Goal: Task Accomplishment & Management: Manage account settings

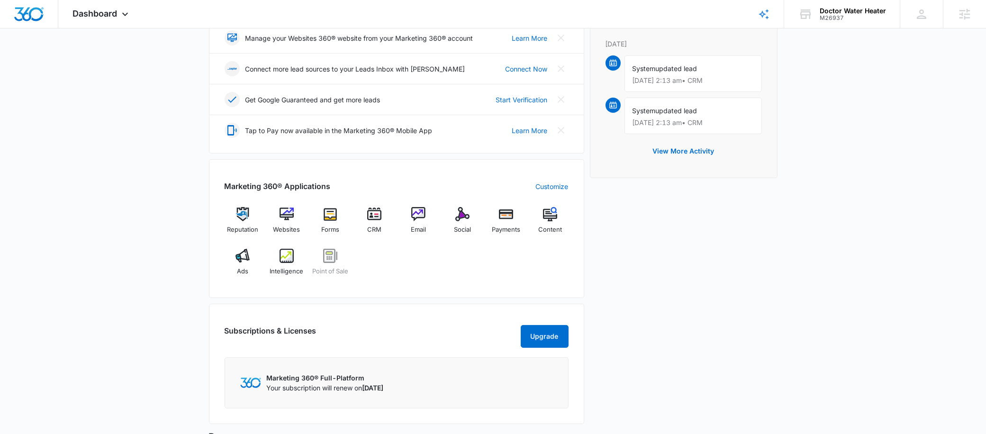
scroll to position [418, 0]
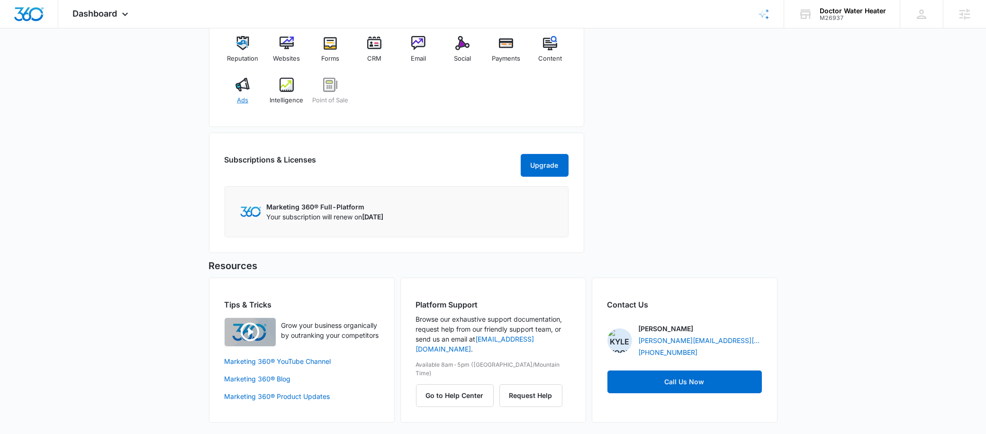
click at [236, 81] on img at bounding box center [243, 85] width 14 height 14
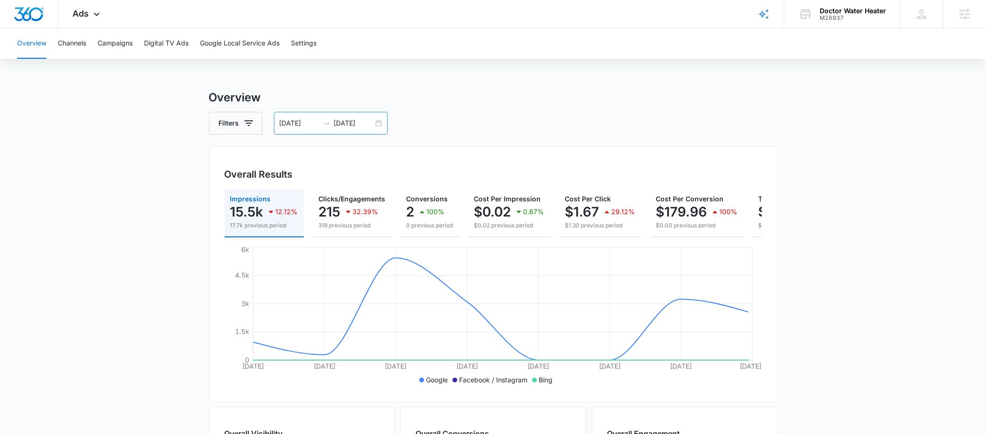
click at [342, 114] on div "08/05/2025 08/12/2025" at bounding box center [331, 123] width 114 height 23
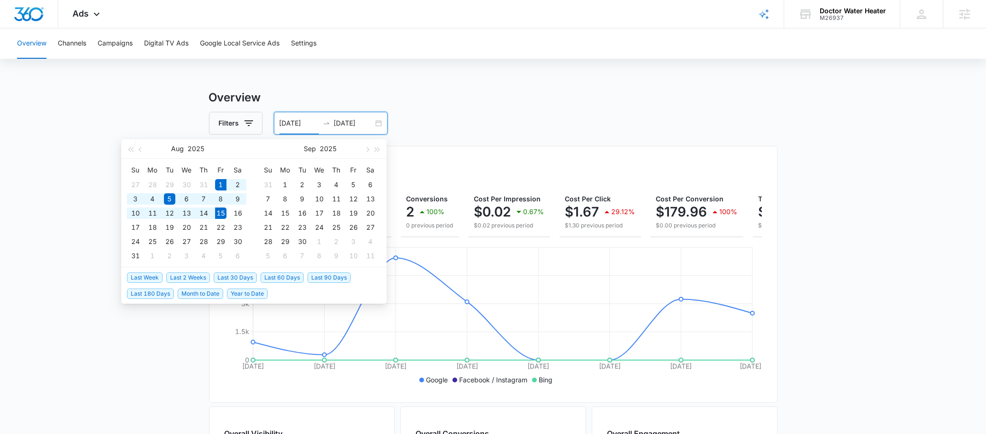
click at [202, 277] on span "Last 2 Weeks" at bounding box center [188, 277] width 44 height 10
type input "08/01/2025"
type input "08/15/2025"
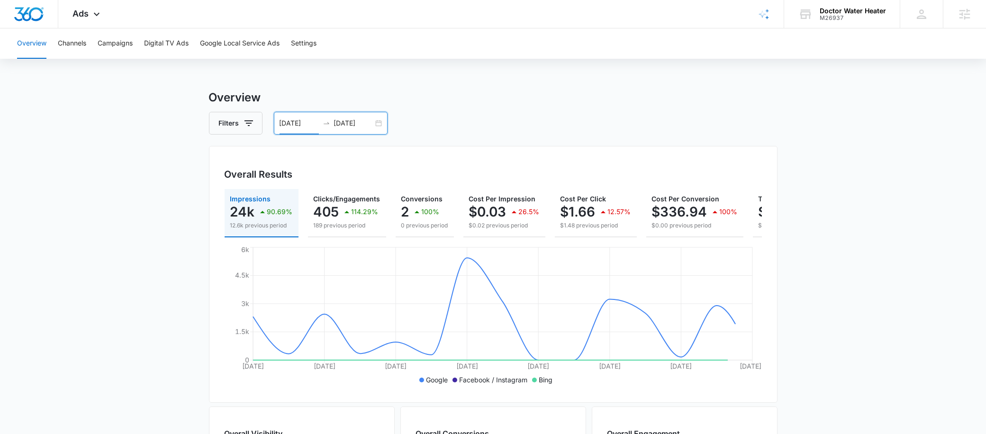
click at [390, 212] on div "Impressions 24k 90.69% 12.6k previous period Clicks/Engagements 405 114.29% 189…" at bounding box center [493, 213] width 537 height 48
click at [423, 217] on div "100%" at bounding box center [425, 211] width 28 height 19
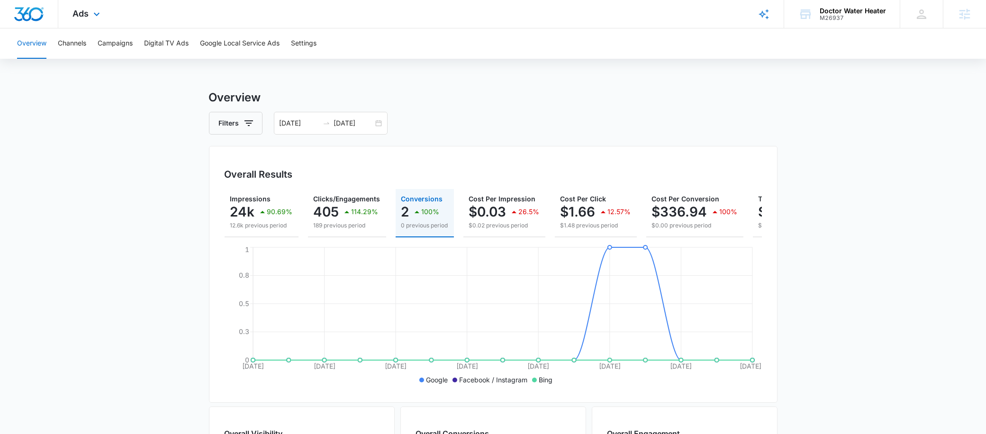
click at [79, 25] on div "Ads Apps Reputation Websites Forms CRM Email Social Payments POS Content Ads In…" at bounding box center [87, 14] width 58 height 28
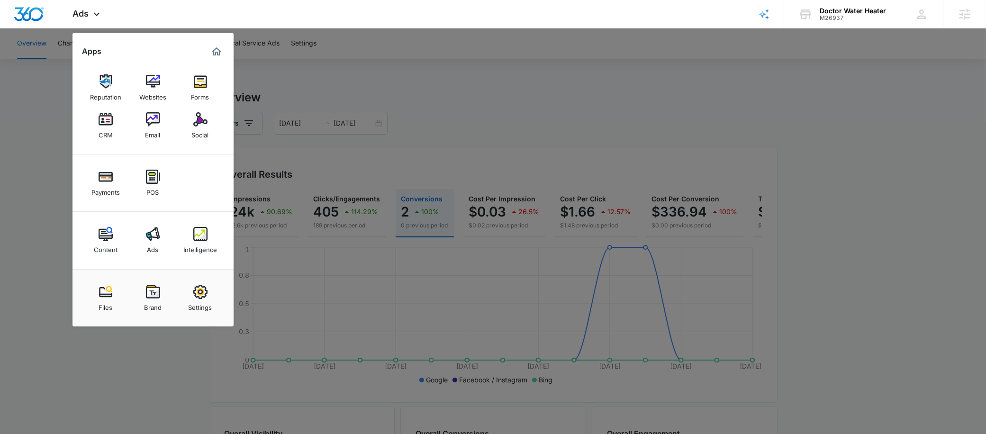
click at [192, 235] on link "Intelligence" at bounding box center [200, 240] width 36 height 36
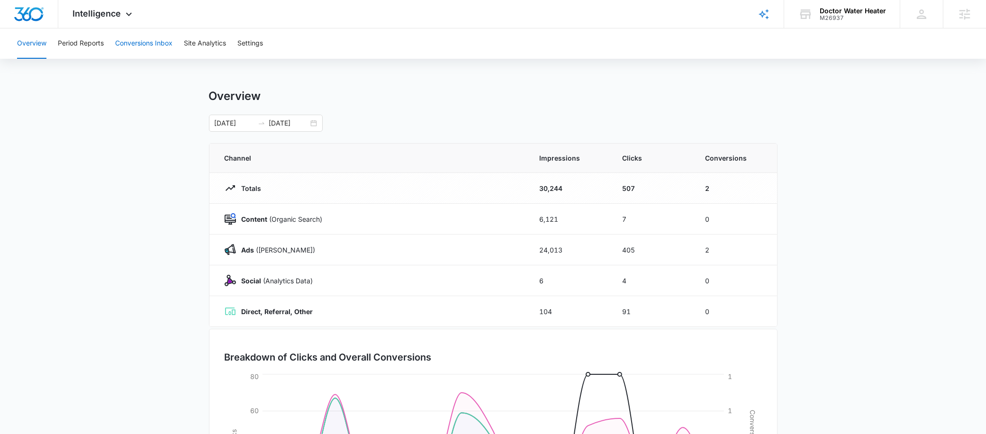
click at [137, 43] on button "Conversions Inbox" at bounding box center [143, 43] width 57 height 30
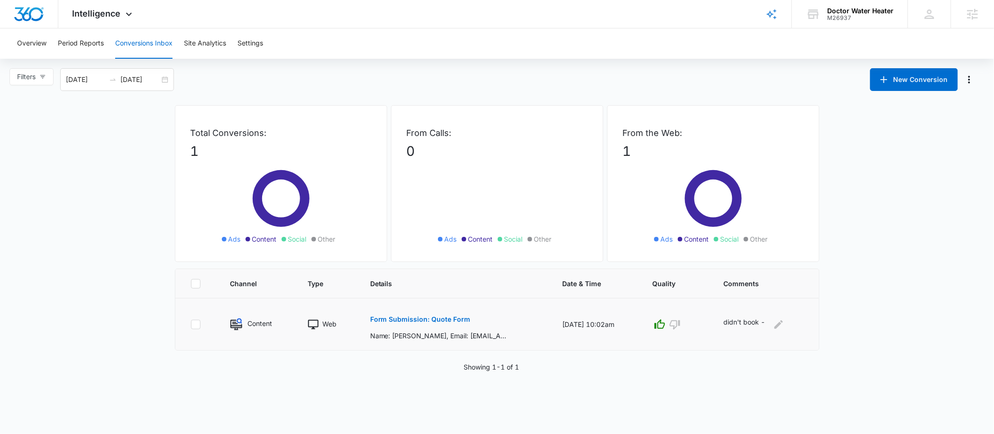
click at [437, 320] on p "Form Submission: Quote Form" at bounding box center [420, 319] width 100 height 7
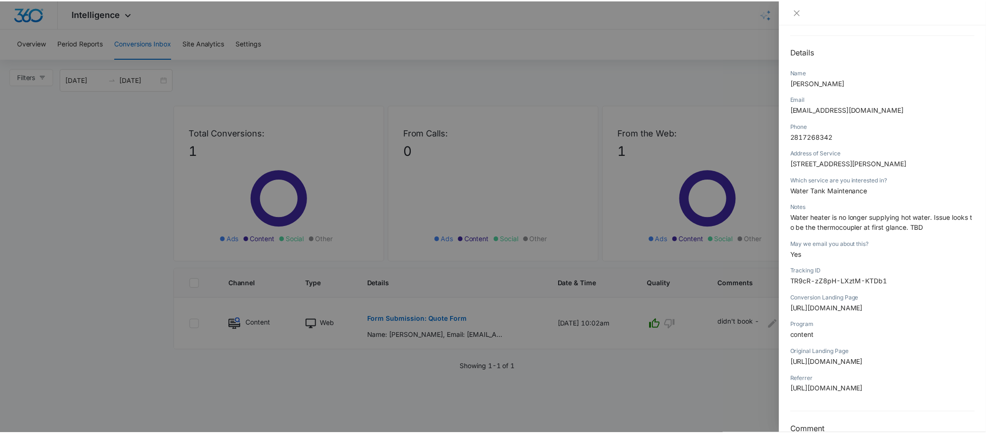
scroll to position [121, 0]
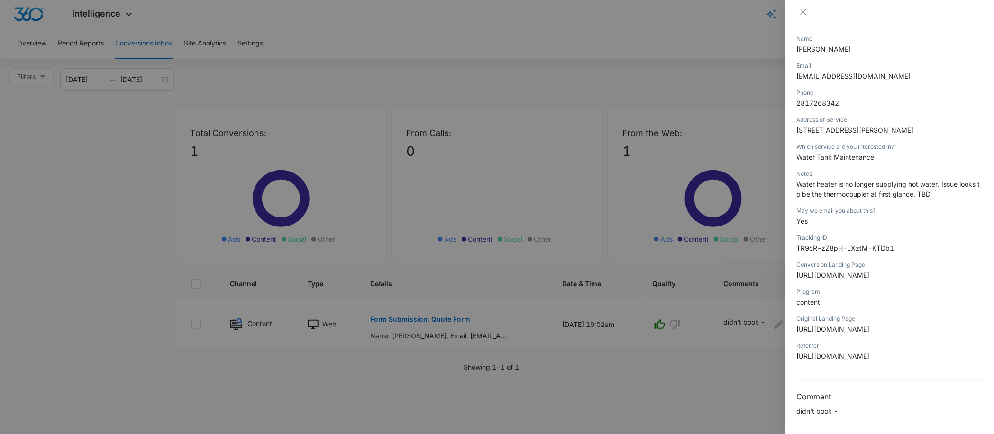
click at [684, 383] on div at bounding box center [497, 217] width 994 height 434
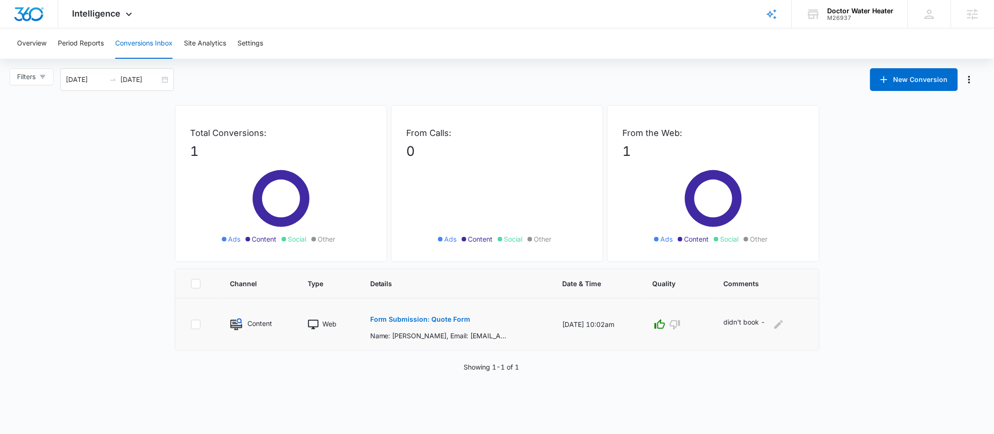
click at [738, 322] on p "didn't book -" at bounding box center [745, 324] width 42 height 15
click at [752, 320] on p "didn't book -" at bounding box center [745, 324] width 42 height 15
click at [778, 327] on icon "Edit Comments" at bounding box center [778, 324] width 9 height 9
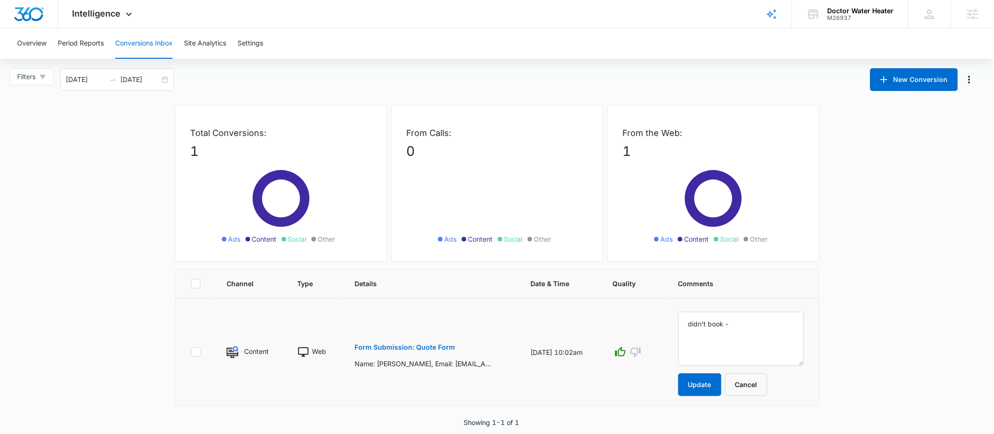
click at [835, 345] on main "Filters 07/16/2025 08/15/2025 New Conversion Total Conversions: 1 Ads Content S…" at bounding box center [497, 247] width 994 height 359
click at [753, 387] on button "Cancel" at bounding box center [746, 384] width 42 height 23
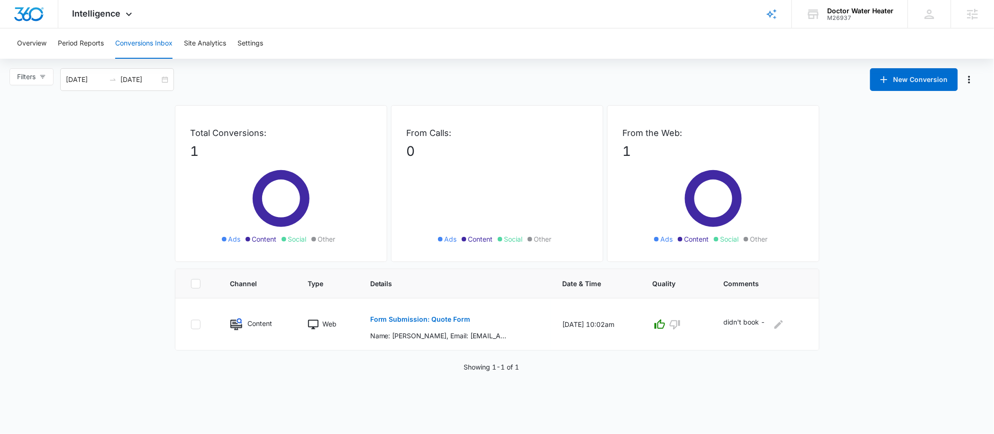
click at [866, 300] on main "Filters 07/16/2025 08/15/2025 New Conversion Total Conversions: 1 Ads Content S…" at bounding box center [497, 220] width 994 height 304
click at [38, 51] on button "Overview" at bounding box center [31, 43] width 29 height 30
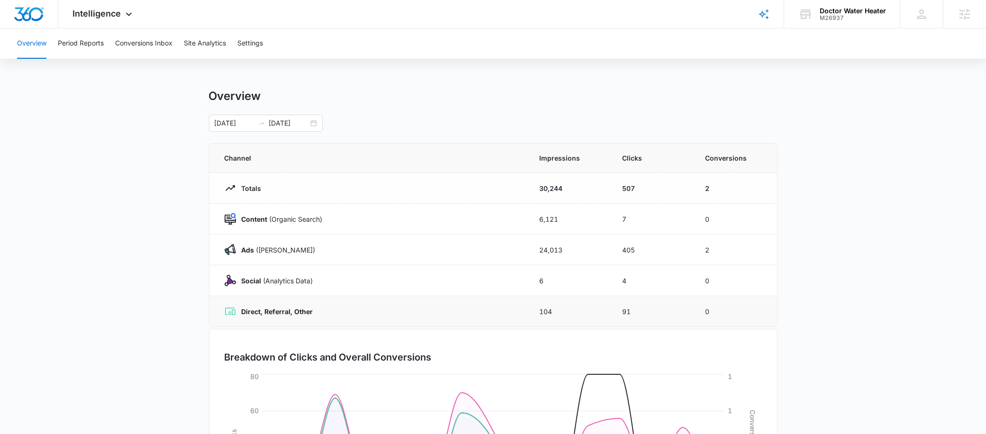
scroll to position [153, 0]
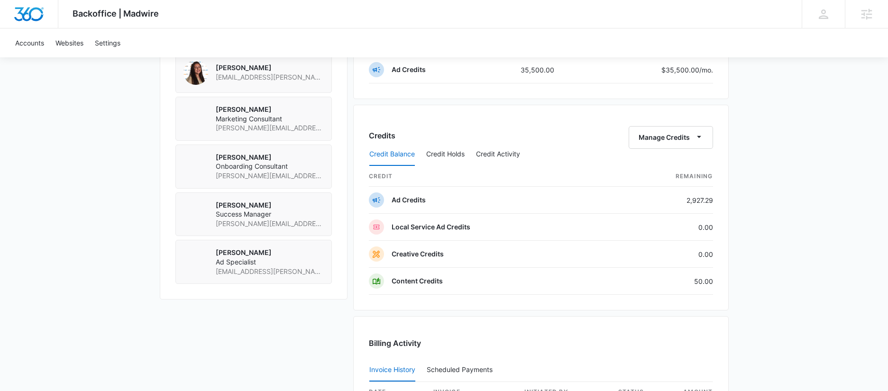
scroll to position [958, 0]
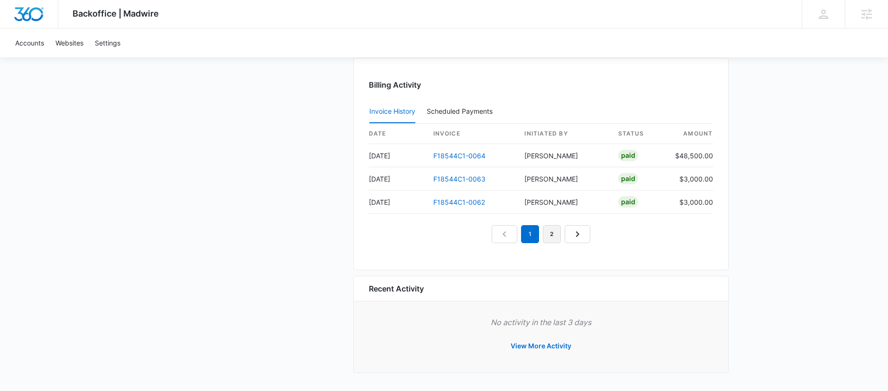
click at [551, 236] on link "2" at bounding box center [552, 234] width 18 height 18
click at [470, 155] on link "F18544C1-0061" at bounding box center [458, 156] width 51 height 8
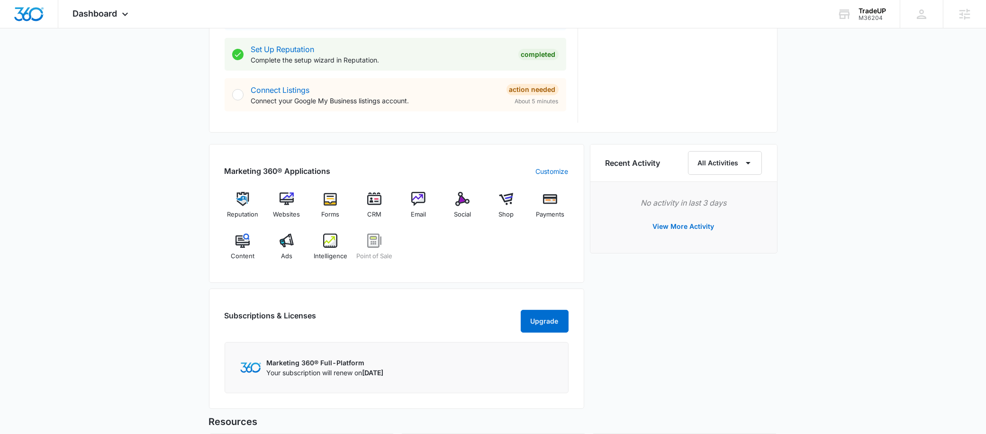
scroll to position [477, 0]
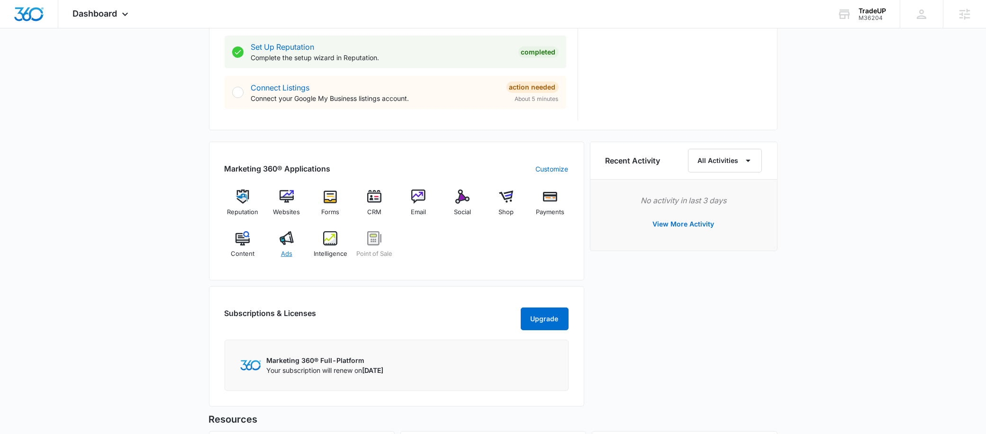
click at [287, 245] on img at bounding box center [287, 238] width 14 height 14
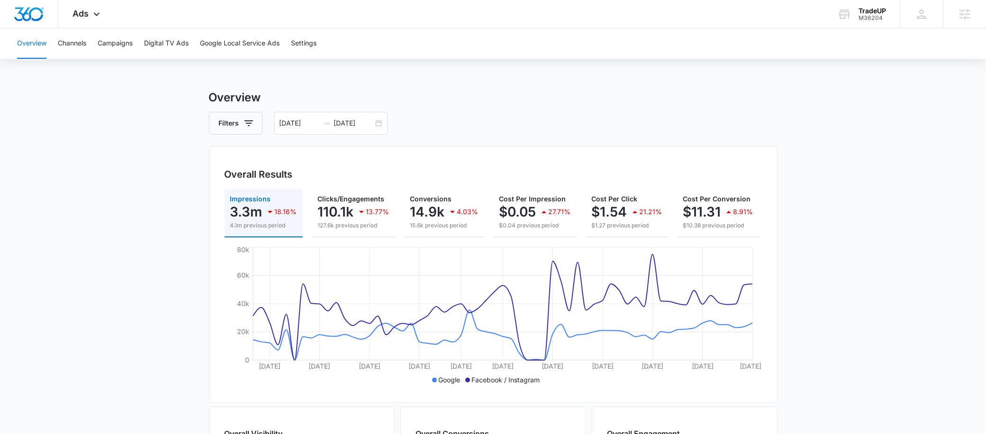
scroll to position [0, 130]
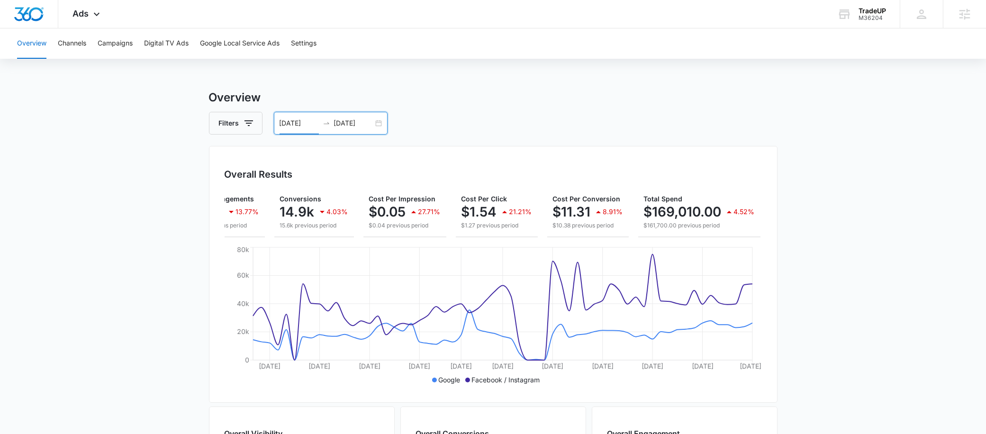
click at [297, 122] on input "06/14/2025" at bounding box center [299, 123] width 39 height 10
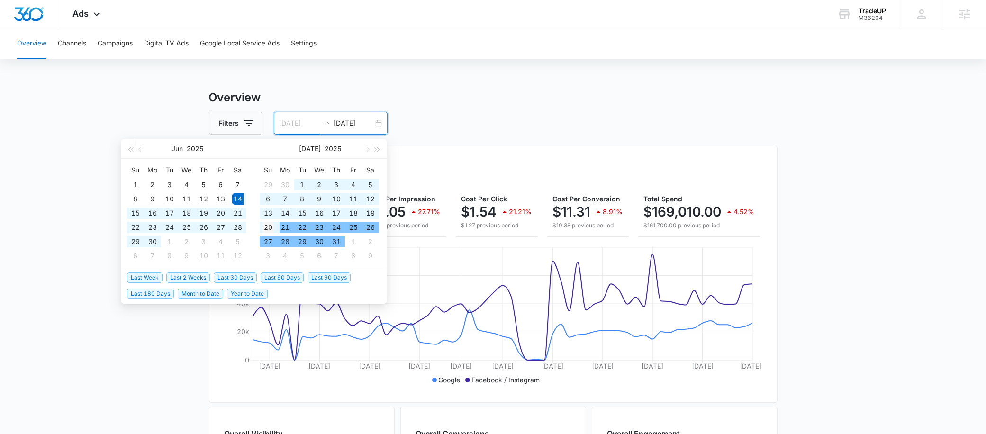
type input "07/20/2025"
click at [273, 226] on div "20" at bounding box center [268, 227] width 11 height 11
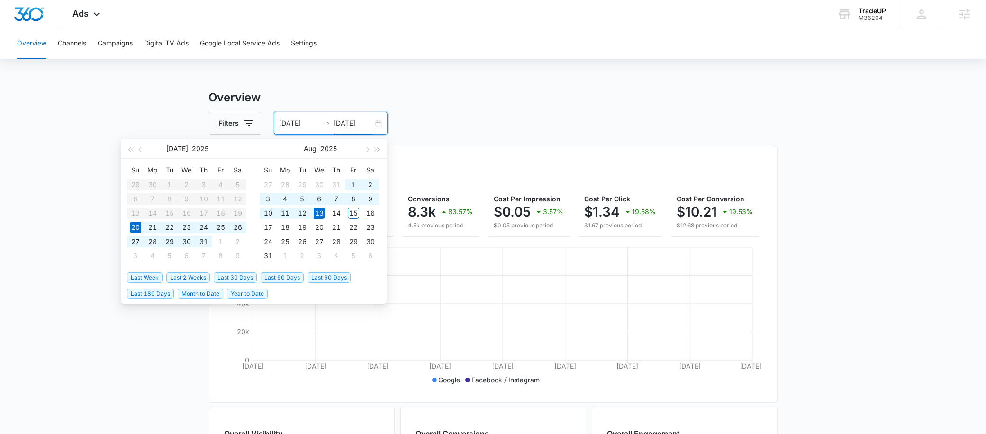
click at [345, 122] on input "08/13/2025" at bounding box center [353, 123] width 39 height 10
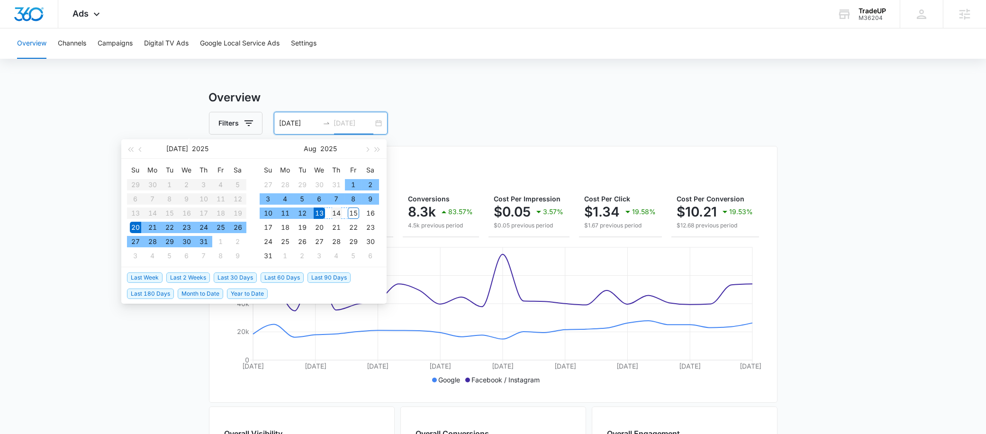
type input "08/14/2025"
click at [341, 214] on div "14" at bounding box center [336, 213] width 11 height 11
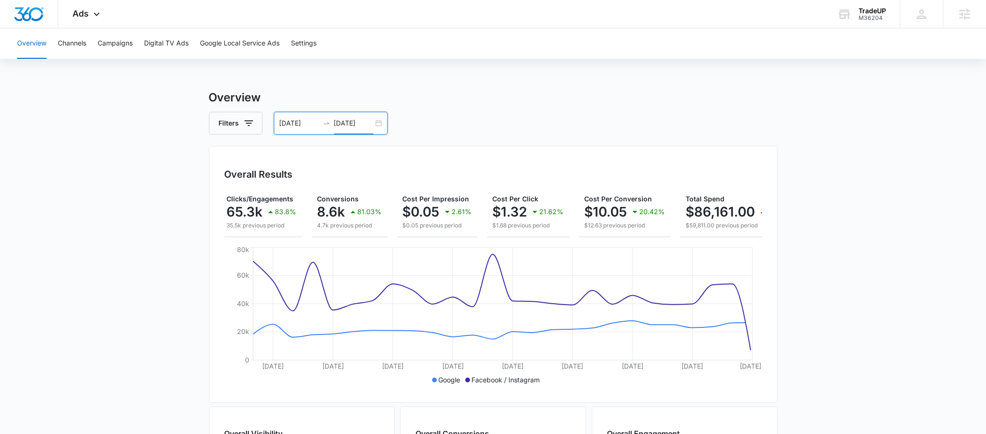
scroll to position [0, 128]
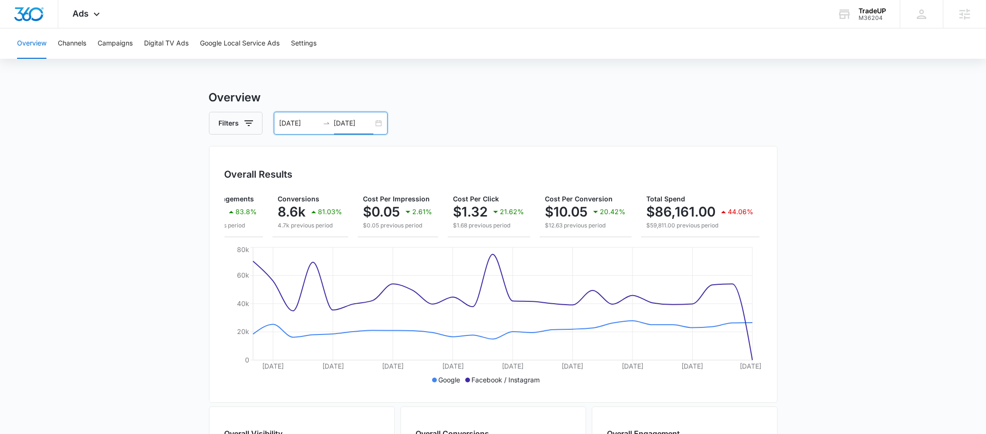
click at [845, 319] on main "Overview Filters 07/20/2025 08/14/2025 Overall Results Impressions 1.7m 47.92% …" at bounding box center [493, 429] width 986 height 681
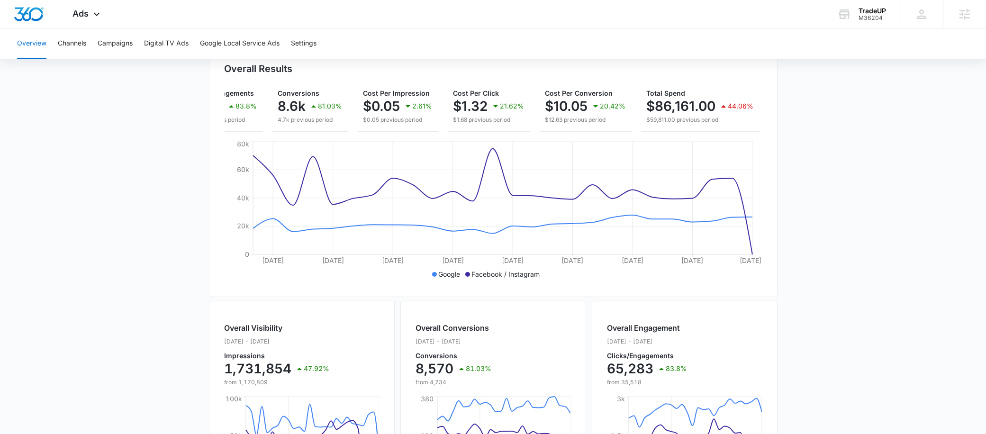
scroll to position [0, 0]
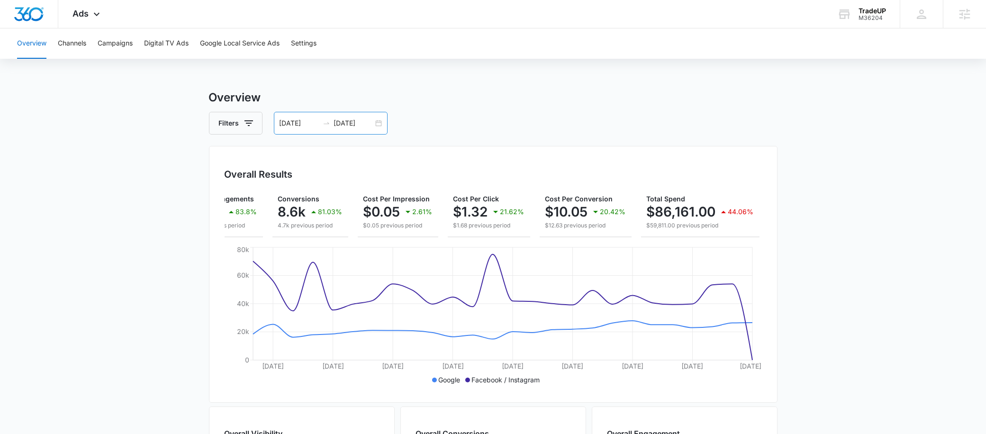
click at [345, 124] on input "08/14/2025" at bounding box center [353, 123] width 39 height 10
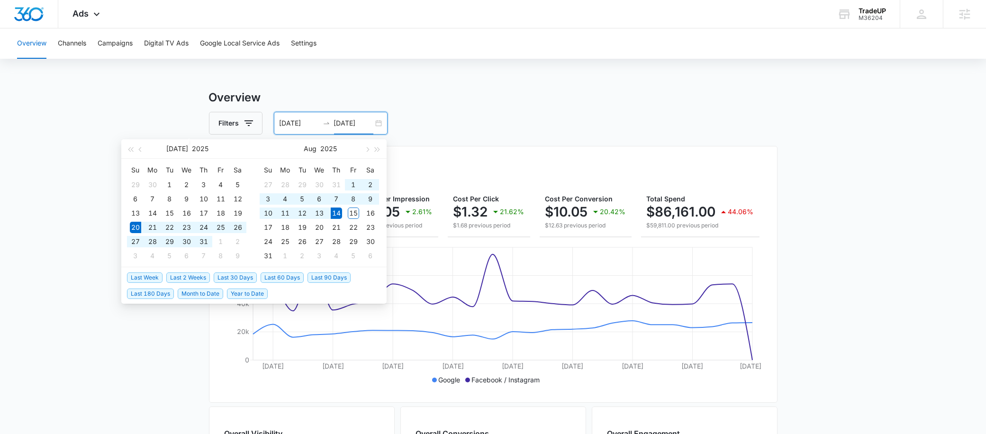
click at [545, 118] on div "Filters 07/20/2025 08/14/2025" at bounding box center [493, 123] width 569 height 23
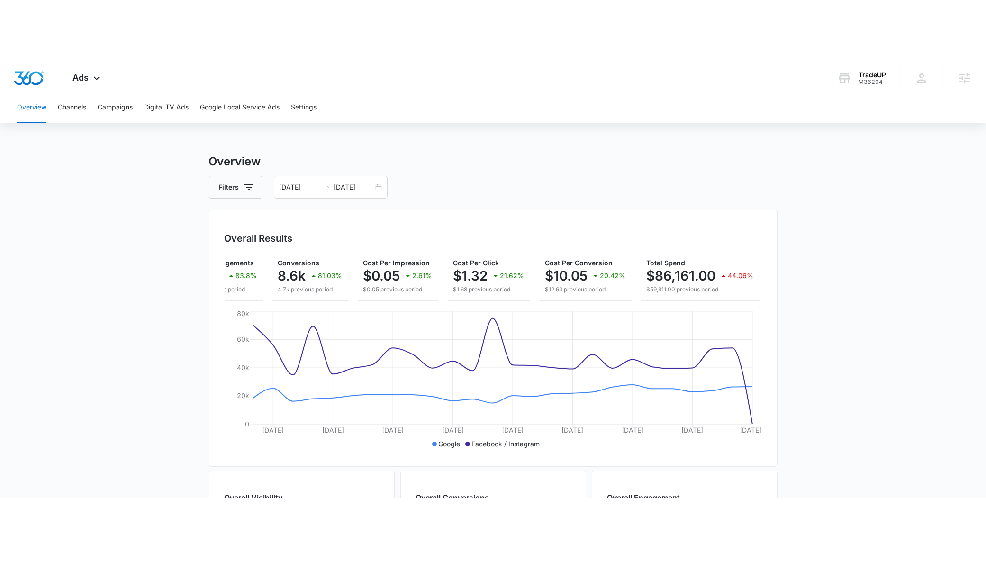
scroll to position [0, 128]
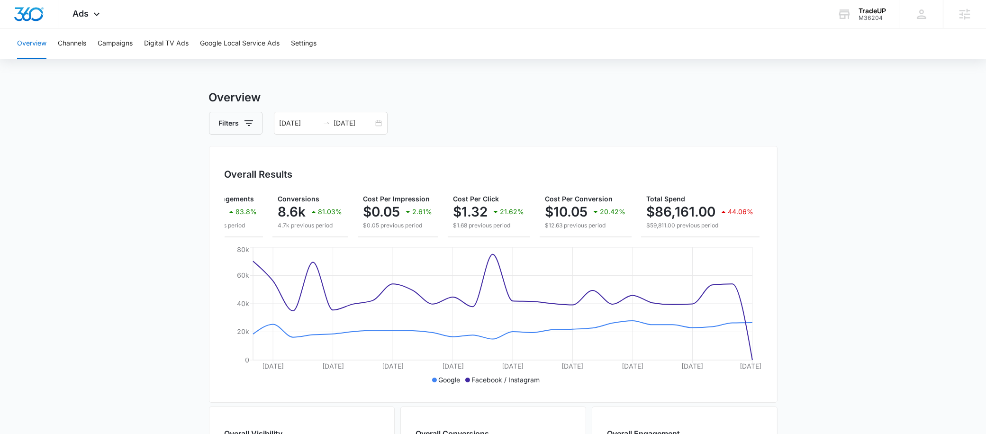
click at [874, 298] on main "Overview Filters 07/20/2025 08/14/2025 Overall Results Impressions 1.7m 47.92% …" at bounding box center [493, 429] width 986 height 681
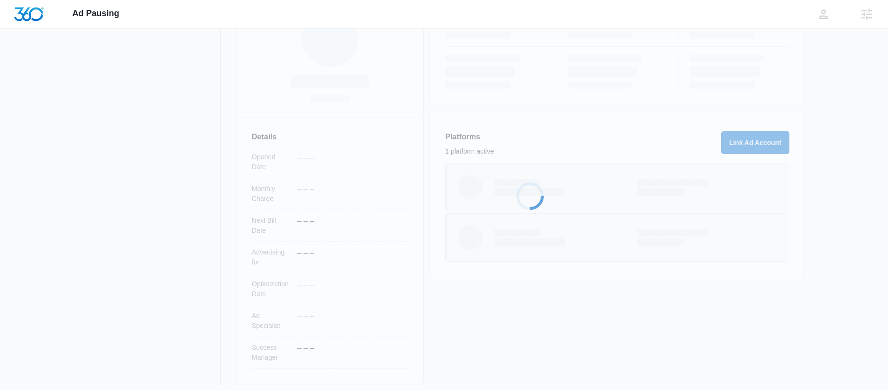
scroll to position [176, 0]
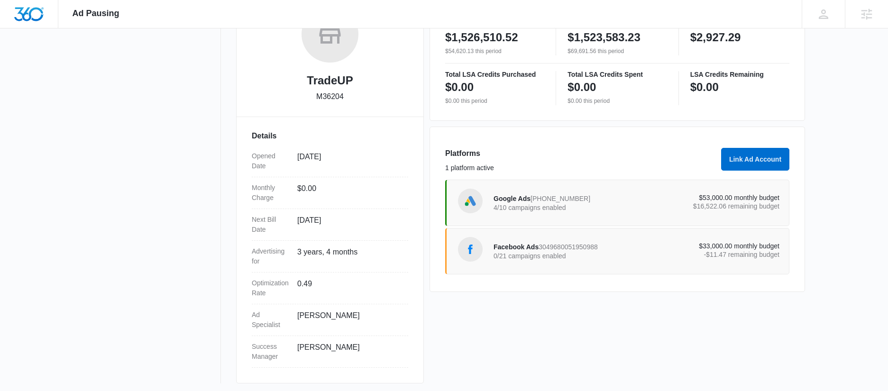
click at [698, 252] on p "-$11.47 remaining budget" at bounding box center [707, 254] width 143 height 7
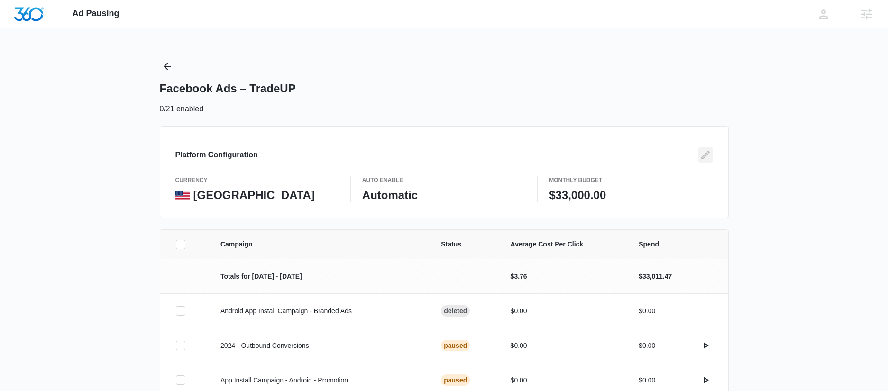
click at [700, 158] on icon "Edit" at bounding box center [704, 154] width 11 height 11
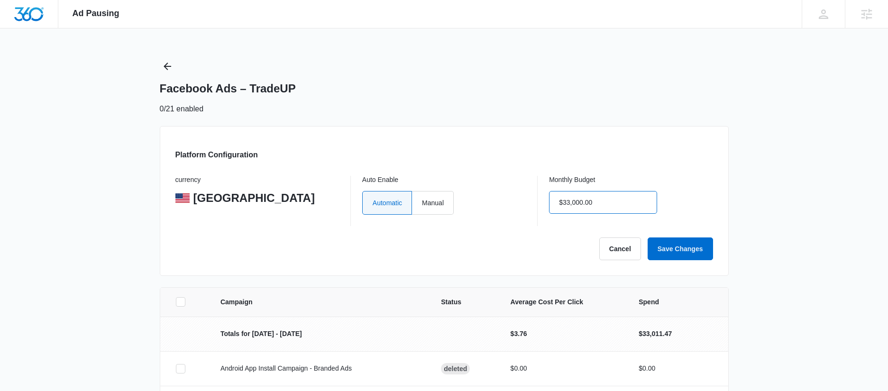
drag, startPoint x: 605, startPoint y: 202, endPoint x: 536, endPoint y: 198, distance: 68.4
click at [536, 198] on div "currency United States Auto Enable Automatic Manual Monthly Budget $33,000.00" at bounding box center [443, 201] width 537 height 50
click at [613, 206] on input "$33,000.00" at bounding box center [603, 202] width 108 height 23
type input "$50,000.00"
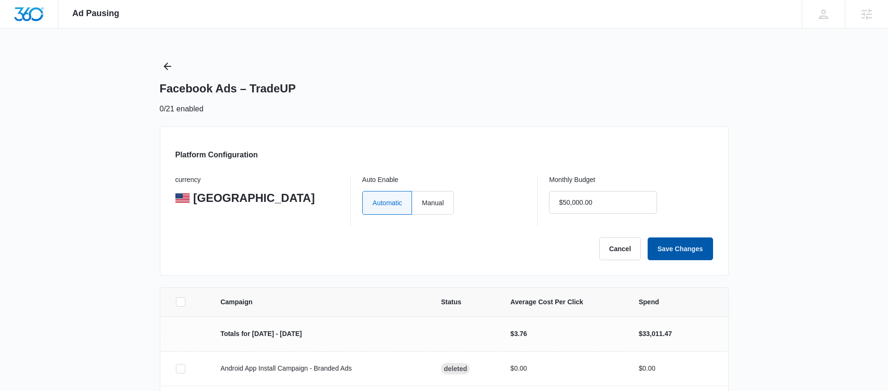
click at [659, 250] on button "Save Changes" at bounding box center [679, 248] width 65 height 23
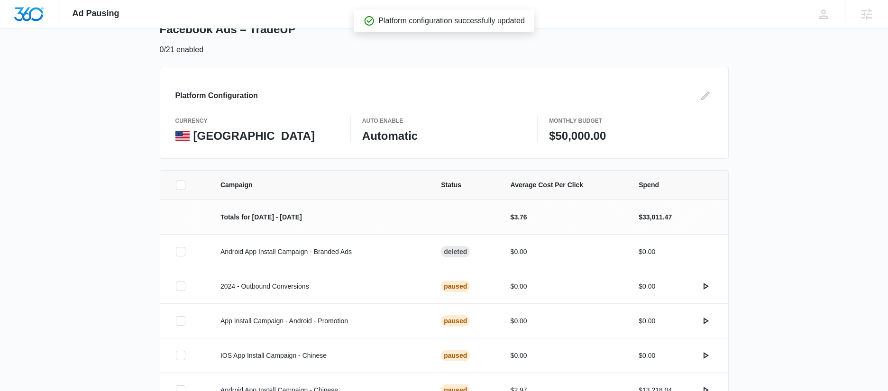
scroll to position [215, 0]
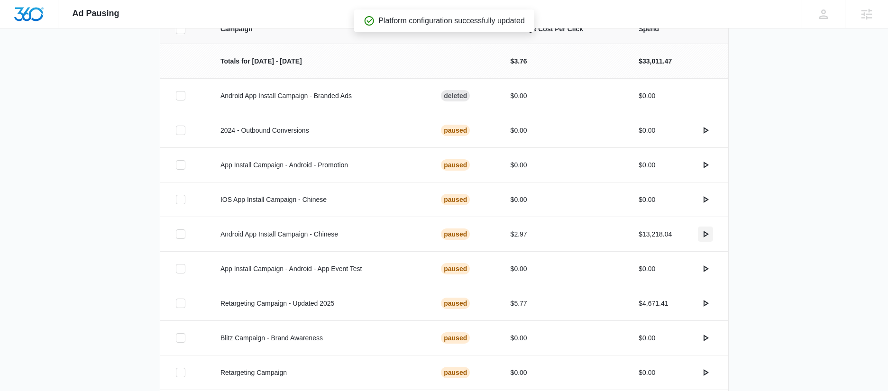
click at [704, 233] on icon "actions.activate" at bounding box center [704, 233] width 11 height 11
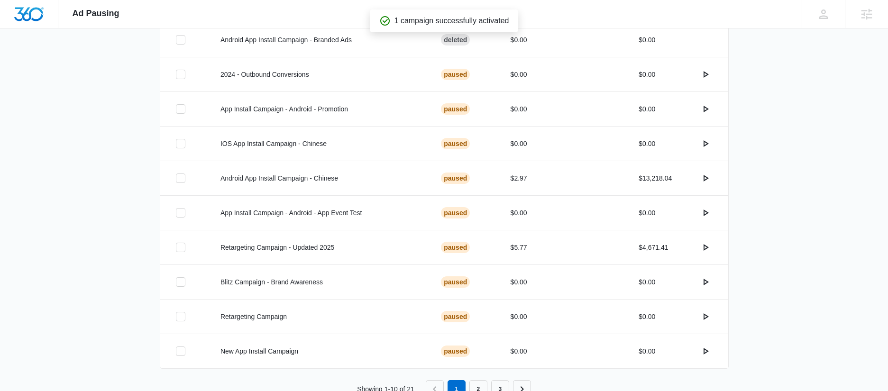
scroll to position [301, 0]
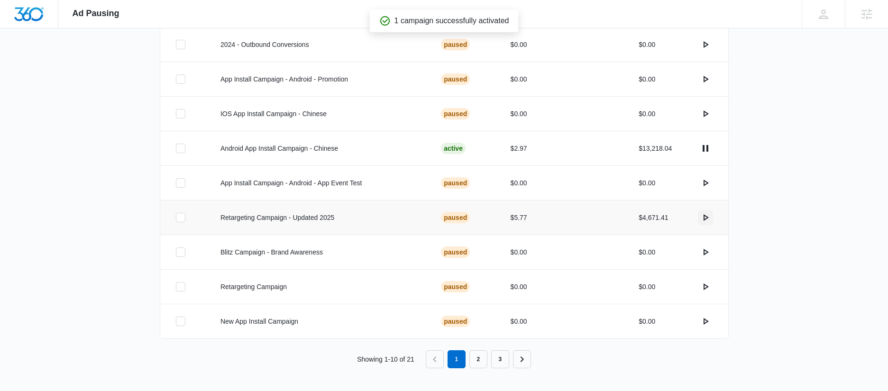
click at [708, 218] on icon "actions.activate" at bounding box center [705, 217] width 5 height 7
click at [799, 289] on div "Campaign Status Average Cost Per Click Spend Totals for [DATE] - [DATE] $3.76 $…" at bounding box center [444, 159] width 888 height 463
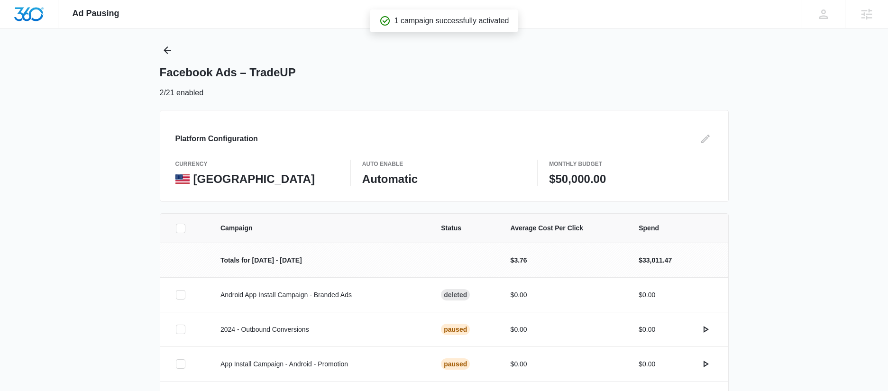
scroll to position [0, 0]
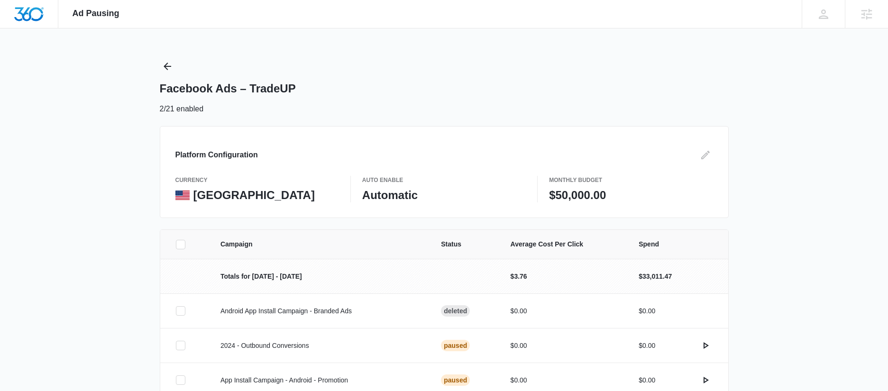
click at [340, 41] on div "Ad Pausing Apps Reputation Websites Forms CRM Email Social Shop Payments POS Co…" at bounding box center [444, 195] width 888 height 391
click at [338, 76] on div "Facebook Ads – TradeUP 2/21 enabled" at bounding box center [444, 87] width 569 height 56
drag, startPoint x: 287, startPoint y: 88, endPoint x: 179, endPoint y: 88, distance: 108.5
click at [179, 88] on h1 "Facebook Ads – TradeUP" at bounding box center [228, 89] width 136 height 14
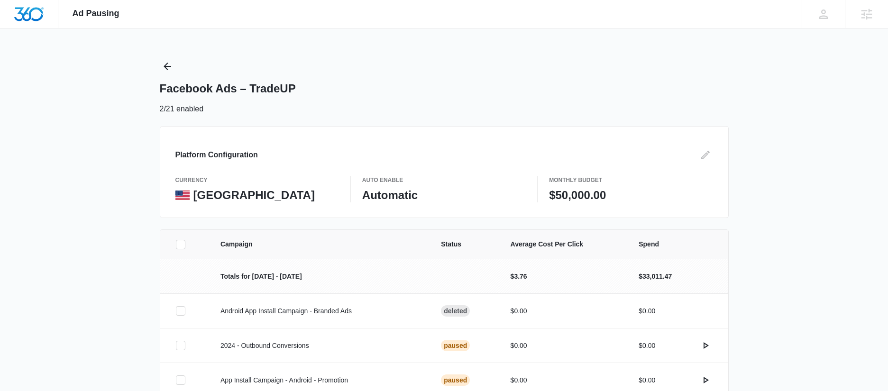
click at [327, 98] on div "Facebook Ads – TradeUP 2/21 enabled" at bounding box center [444, 87] width 569 height 56
click at [162, 69] on icon "Back" at bounding box center [167, 66] width 11 height 11
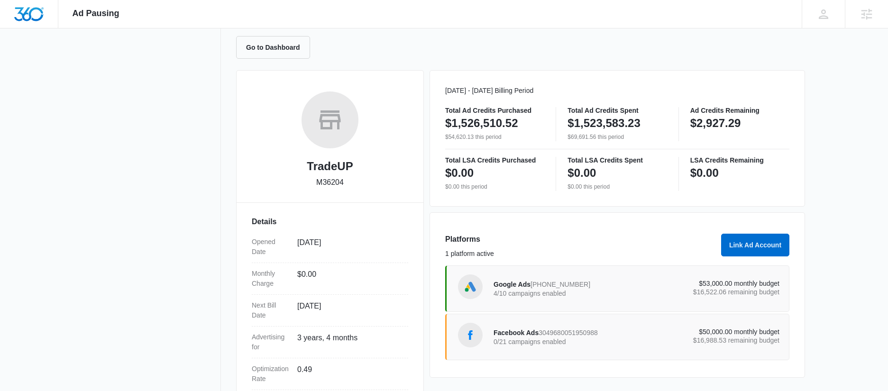
scroll to position [180, 0]
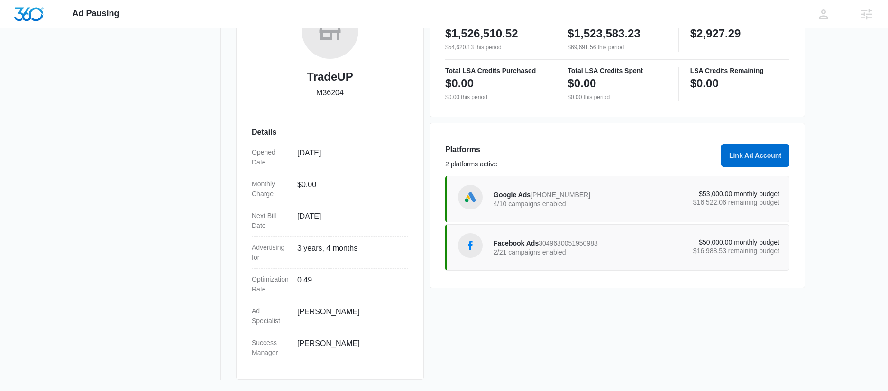
click at [760, 239] on p "$50,000.00 monthly budget" at bounding box center [707, 242] width 143 height 7
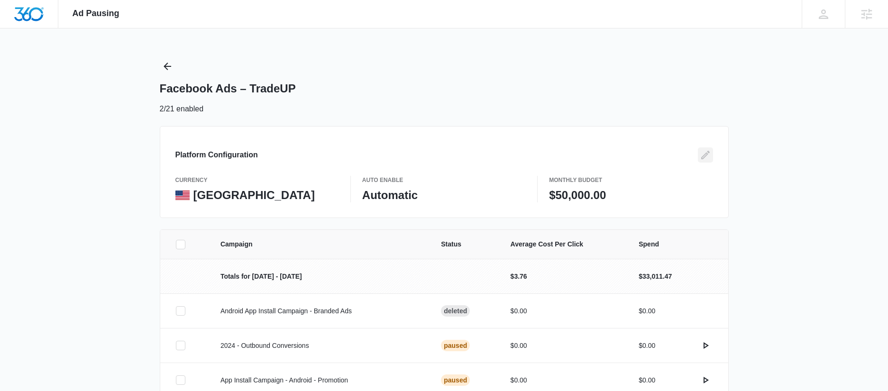
click at [703, 155] on icon "Edit" at bounding box center [705, 155] width 9 height 9
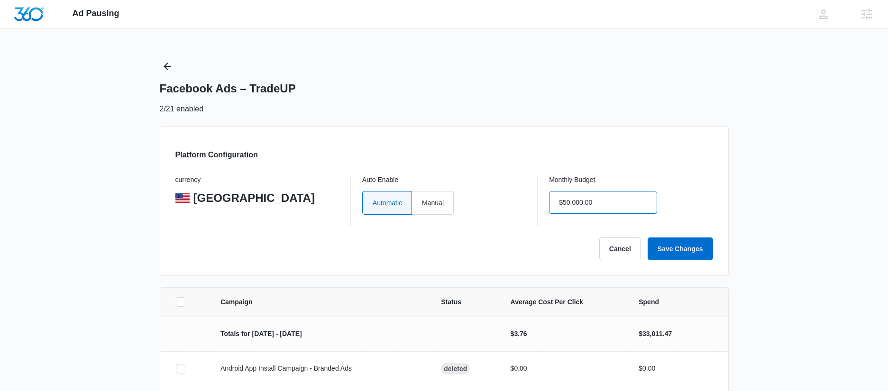
drag, startPoint x: 569, startPoint y: 202, endPoint x: 575, endPoint y: 201, distance: 6.2
click at [569, 202] on input "$50,000.00" at bounding box center [603, 202] width 108 height 23
click at [568, 205] on input "$50,000.00" at bounding box center [603, 202] width 108 height 23
type input "$53,000.00"
click at [671, 249] on button "Save Changes" at bounding box center [679, 248] width 65 height 23
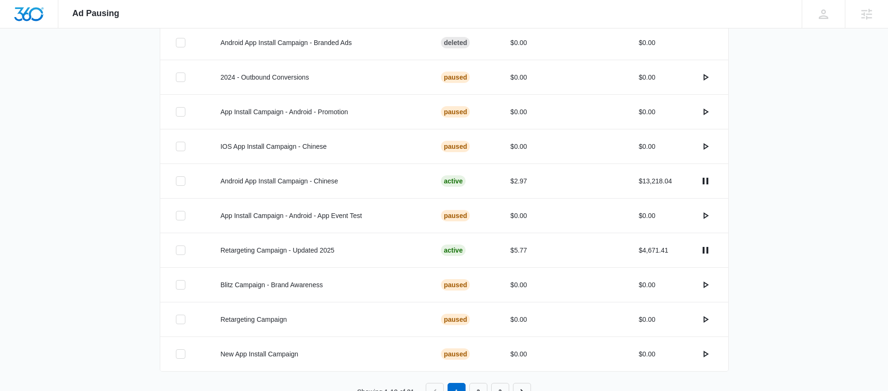
scroll to position [301, 0]
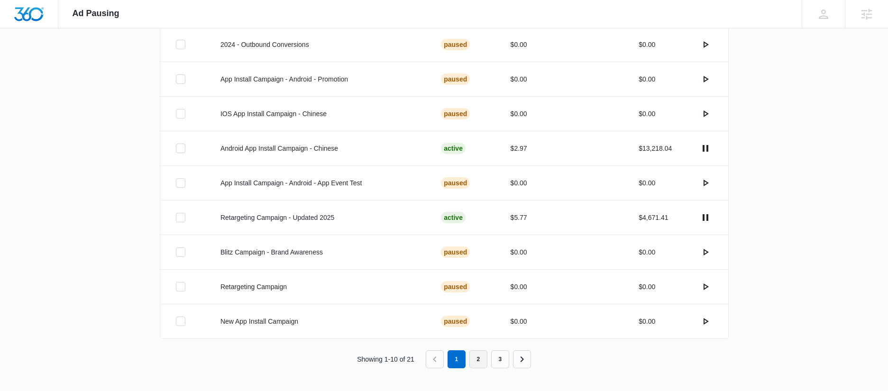
click at [473, 357] on link "2" at bounding box center [478, 359] width 18 height 18
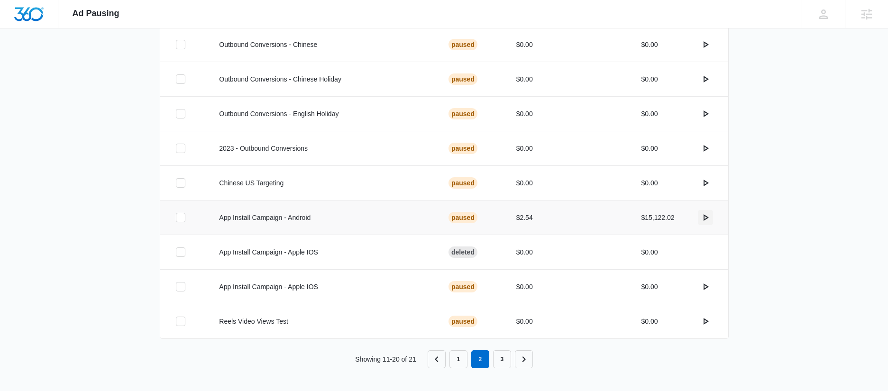
click at [701, 220] on icon "actions.activate" at bounding box center [704, 217] width 11 height 11
click at [497, 364] on link "3" at bounding box center [502, 359] width 18 height 18
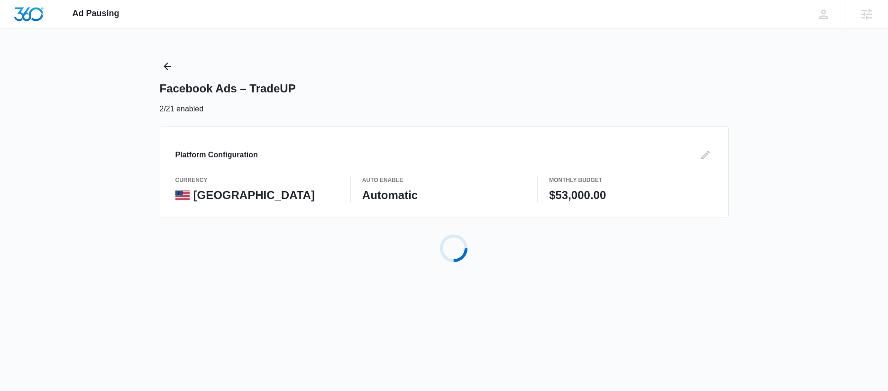
scroll to position [0, 0]
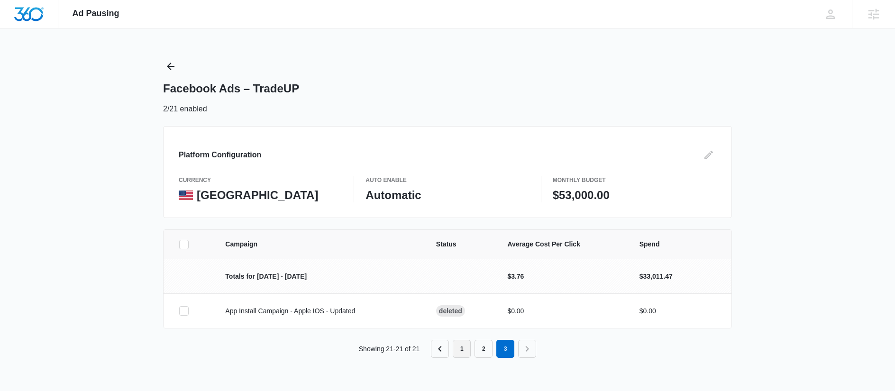
click at [458, 352] on link "1" at bounding box center [462, 349] width 18 height 18
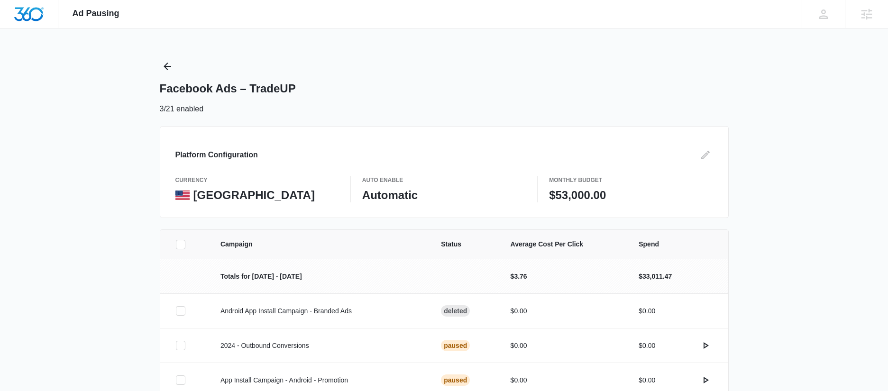
scroll to position [301, 0]
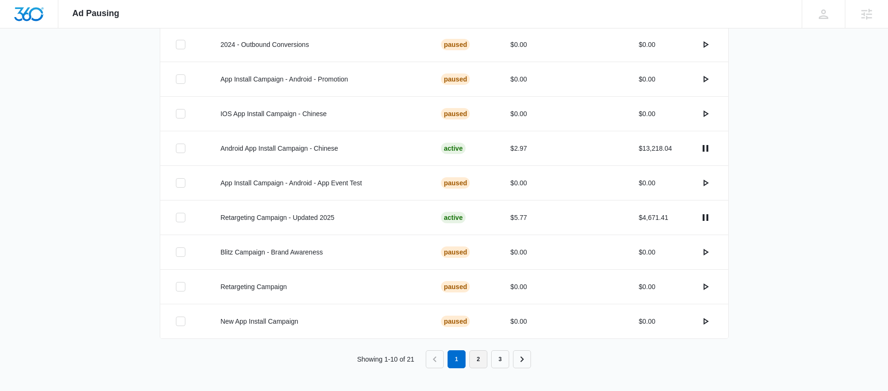
click at [477, 362] on link "2" at bounding box center [478, 359] width 18 height 18
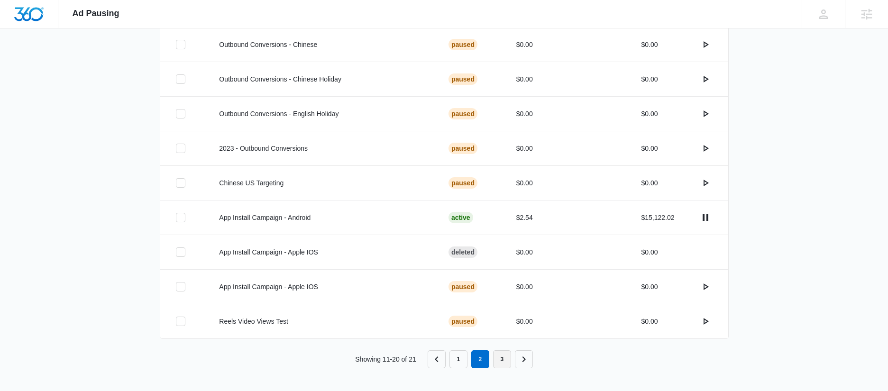
drag, startPoint x: 497, startPoint y: 362, endPoint x: 540, endPoint y: 359, distance: 43.7
click at [497, 362] on link "3" at bounding box center [502, 359] width 18 height 18
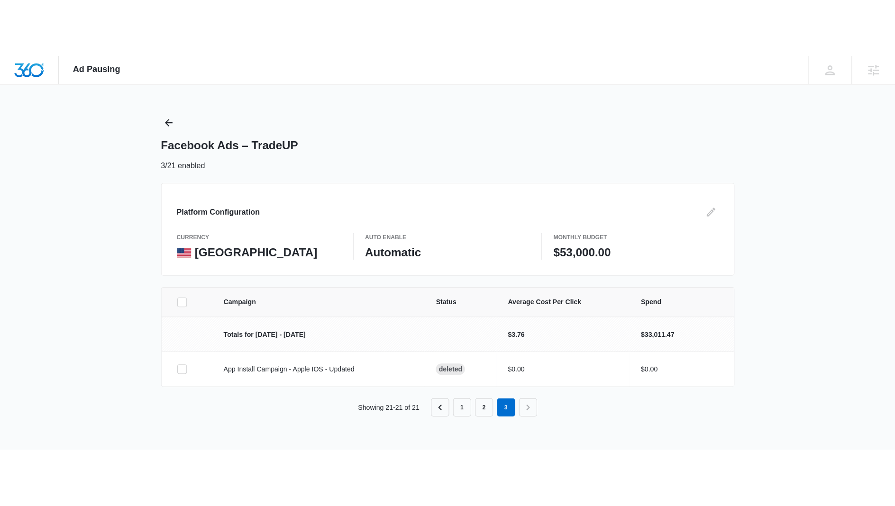
scroll to position [0, 0]
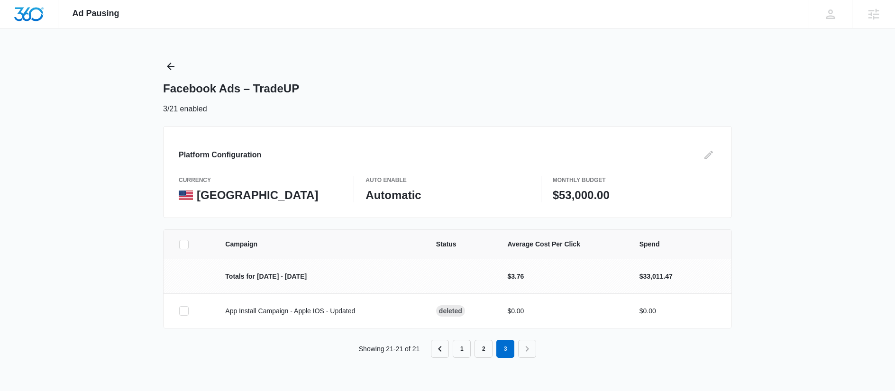
click at [808, 281] on div "Campaign Status Average Cost Per Click Spend Totals for [DATE] - [DATE] $3.76 $…" at bounding box center [447, 304] width 895 height 151
